Goal: Check status: Check status

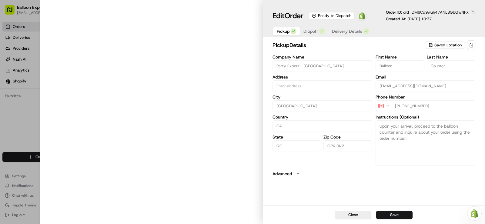
type input "[STREET_ADDRESS][PERSON_NAME]"
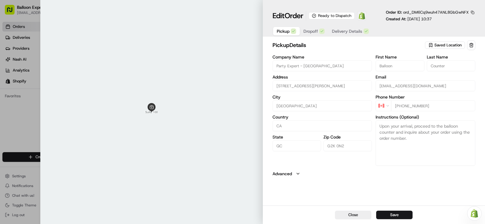
click at [362, 15] on img at bounding box center [361, 15] width 7 height 7
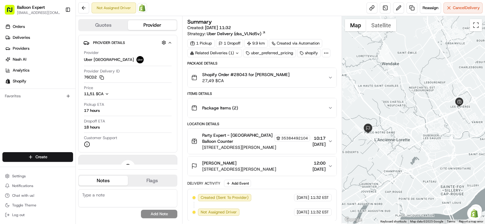
click at [143, 7] on img at bounding box center [142, 7] width 7 height 7
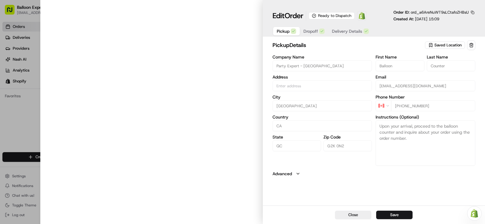
type input "[STREET_ADDRESS][PERSON_NAME]"
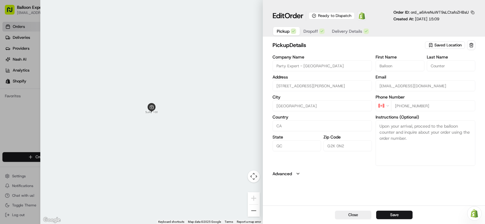
click at [366, 16] on img at bounding box center [361, 15] width 7 height 7
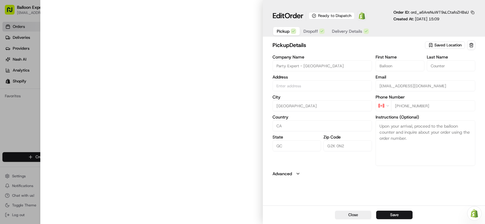
type input "[STREET_ADDRESS][PERSON_NAME]"
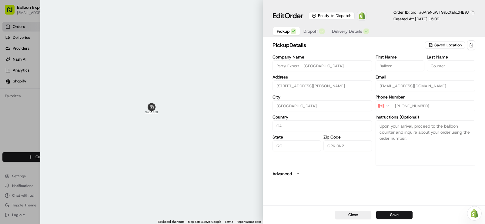
click at [362, 17] on img at bounding box center [361, 15] width 7 height 7
